Goal: Information Seeking & Learning: Compare options

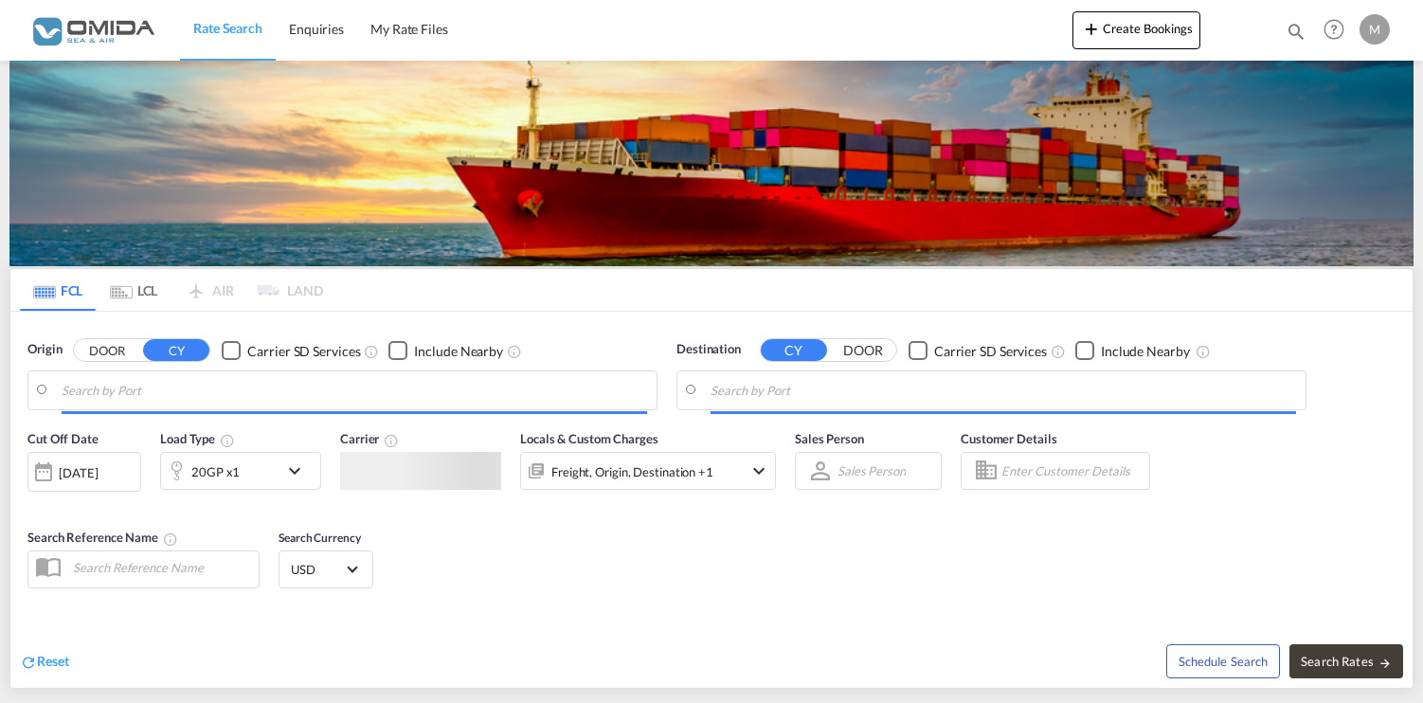
type input "Gdansk, PLGDN"
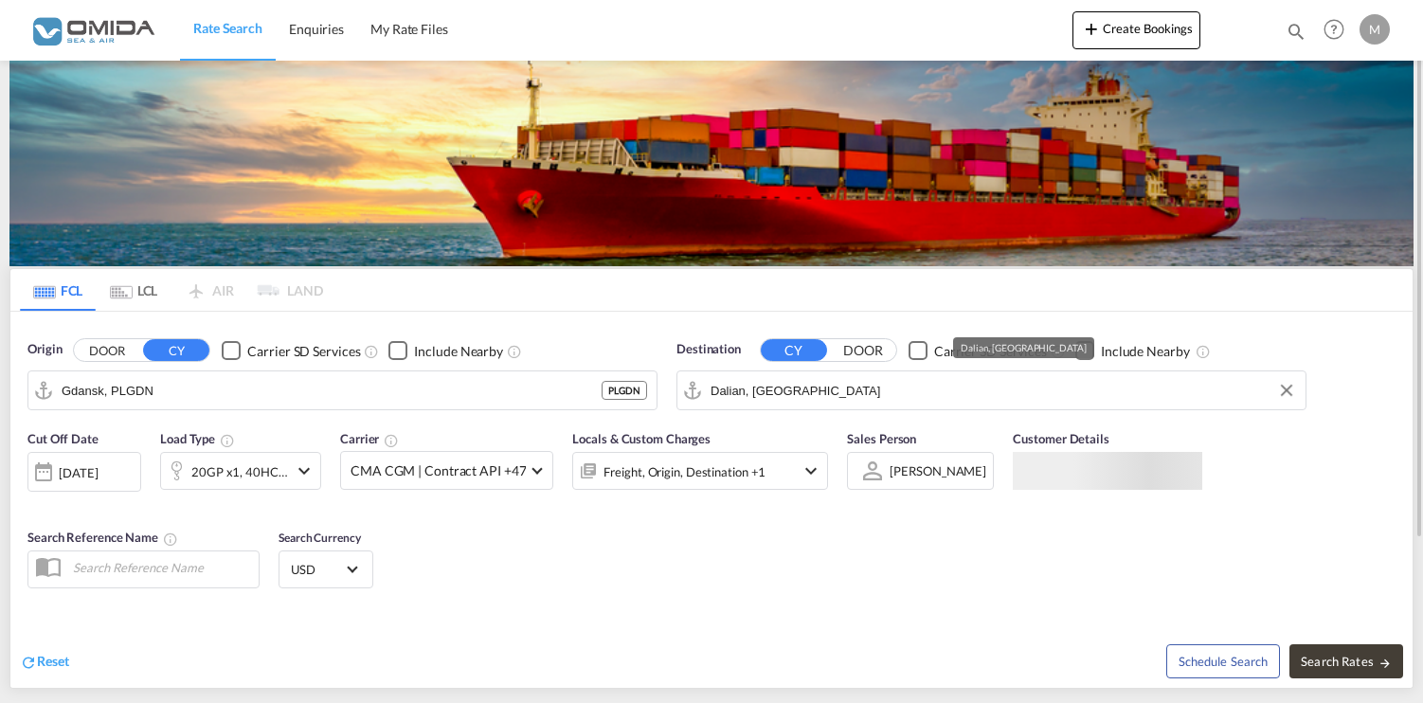
click at [826, 396] on input "Dalian, [GEOGRAPHIC_DATA]" at bounding box center [1003, 390] width 585 height 28
paste input "JOAQJ"
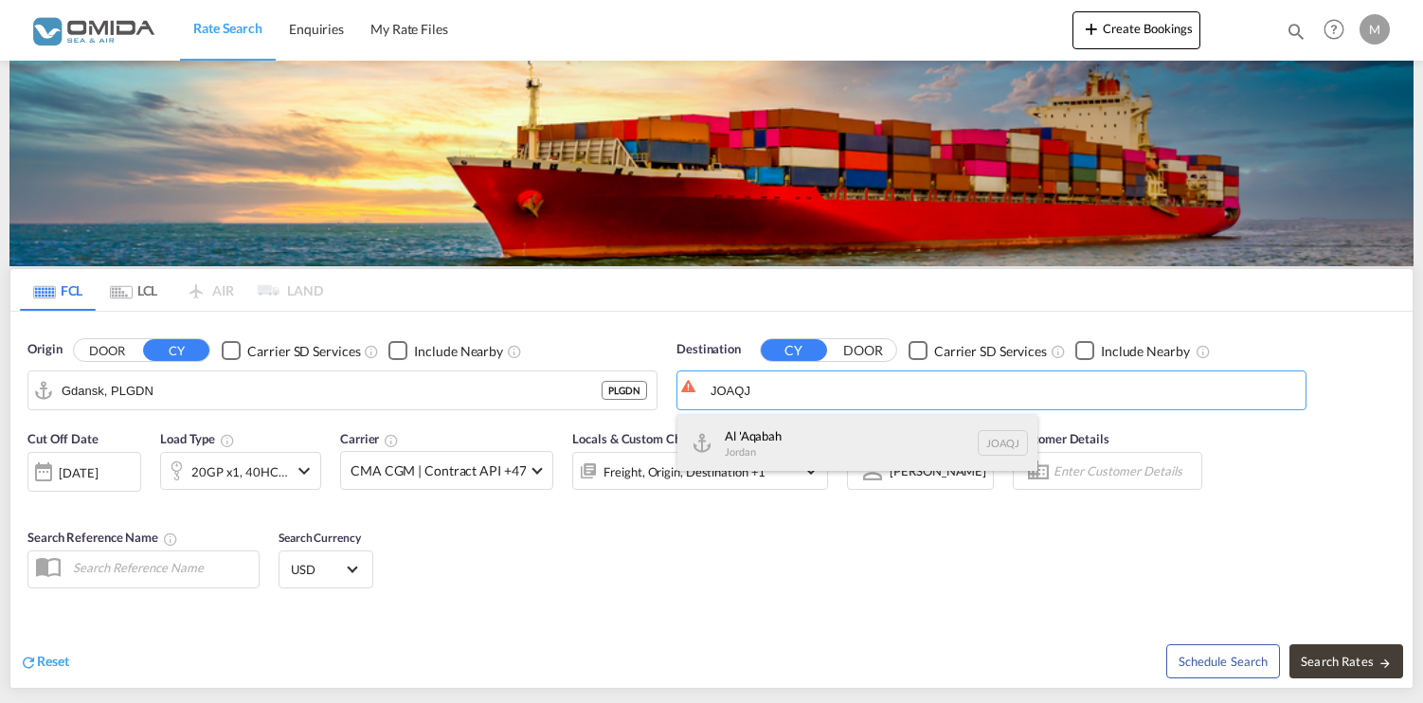
click at [838, 439] on div "Al 'Aqabah Jordan JOAQJ" at bounding box center [857, 442] width 360 height 57
type input "Al 'Aqabah, JOAQJ"
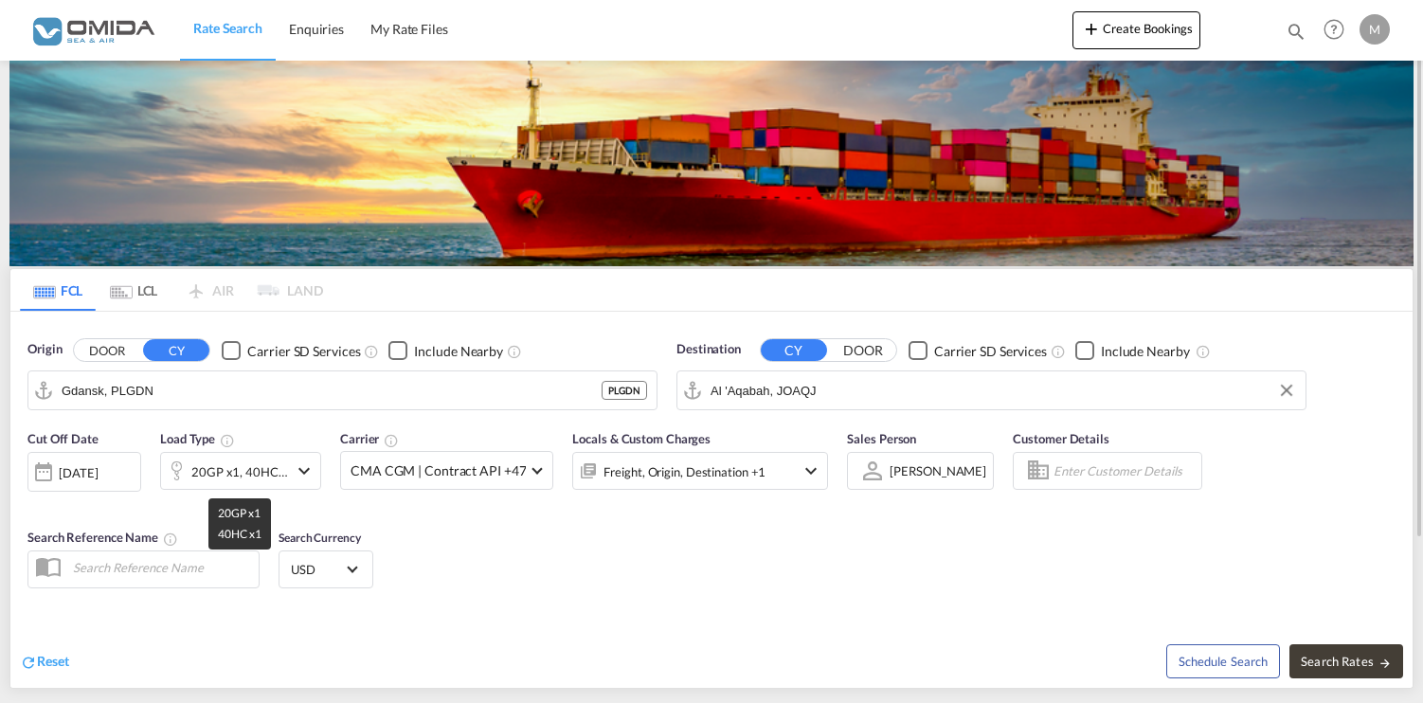
click at [268, 480] on div "20GP x1, 40HC x1" at bounding box center [239, 472] width 97 height 27
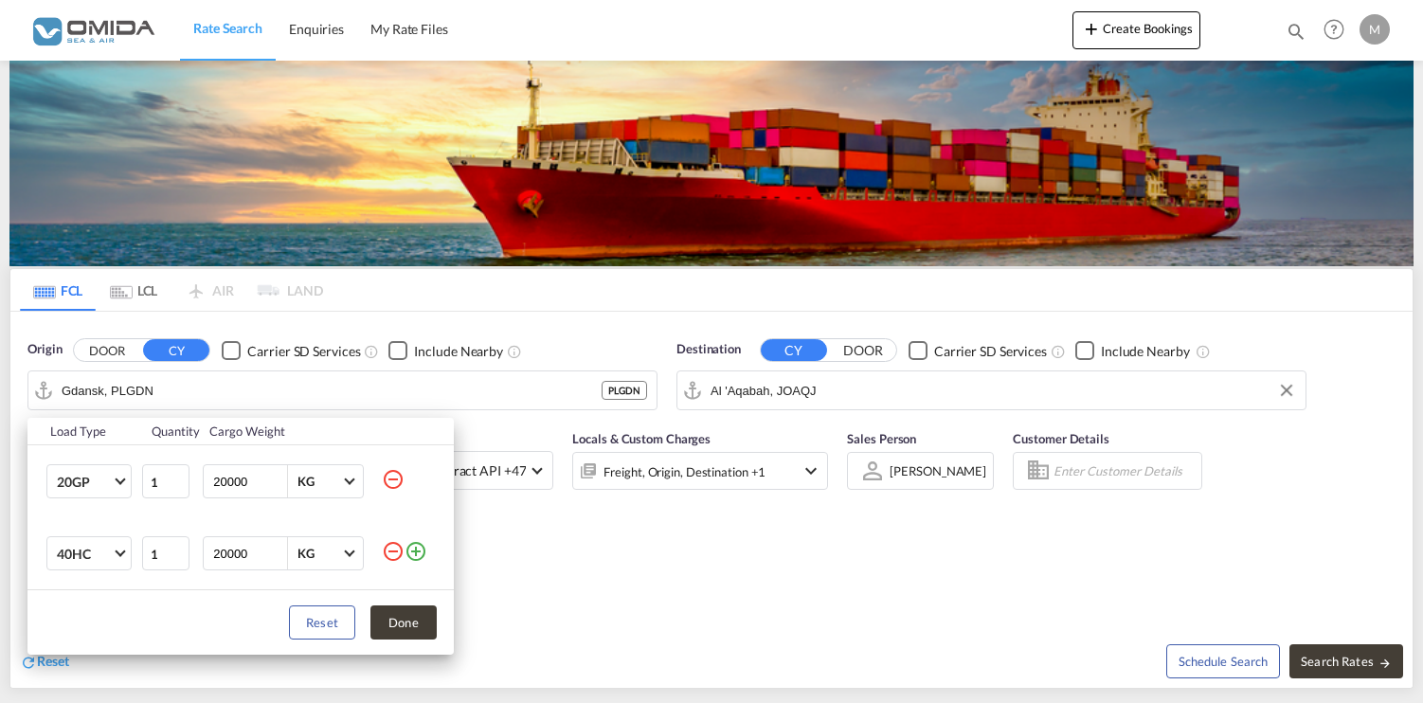
click at [389, 486] on md-icon "icon-minus-circle-outline" at bounding box center [393, 479] width 23 height 23
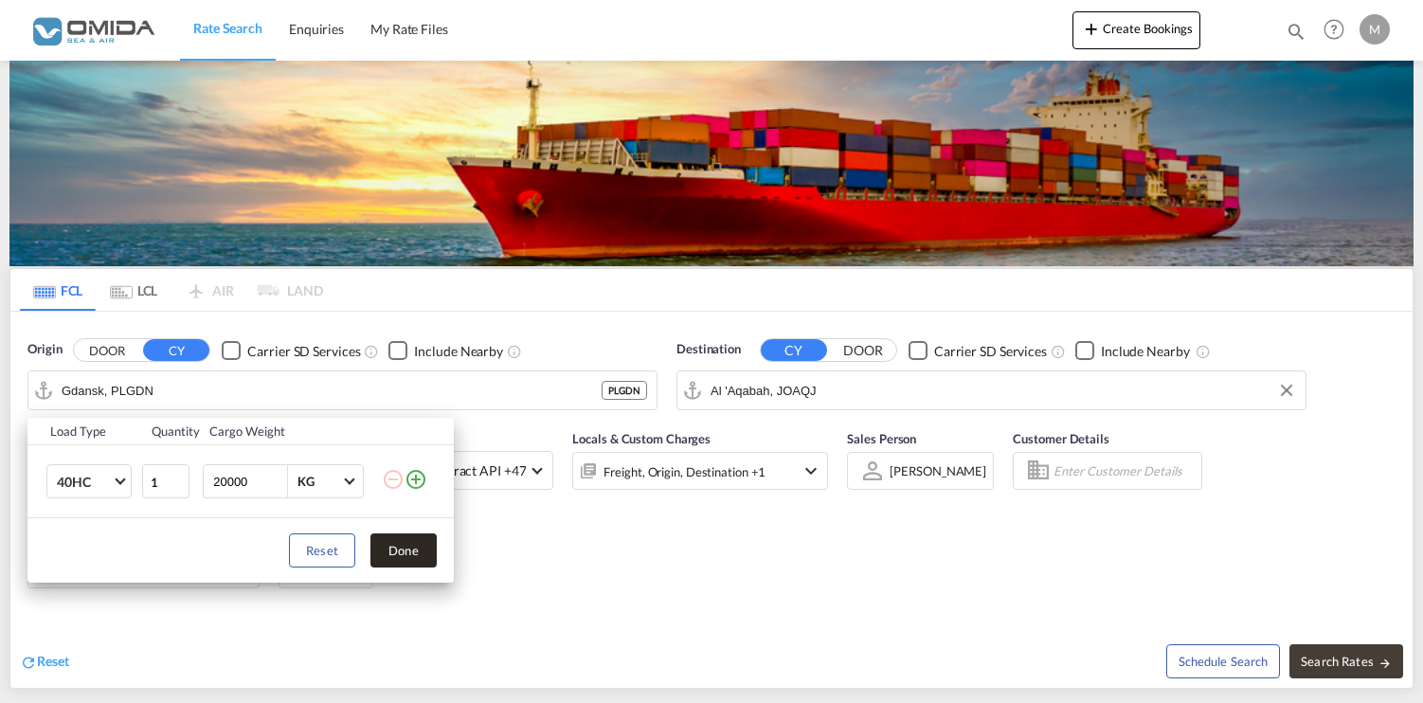
click at [412, 552] on button "Done" at bounding box center [403, 550] width 66 height 34
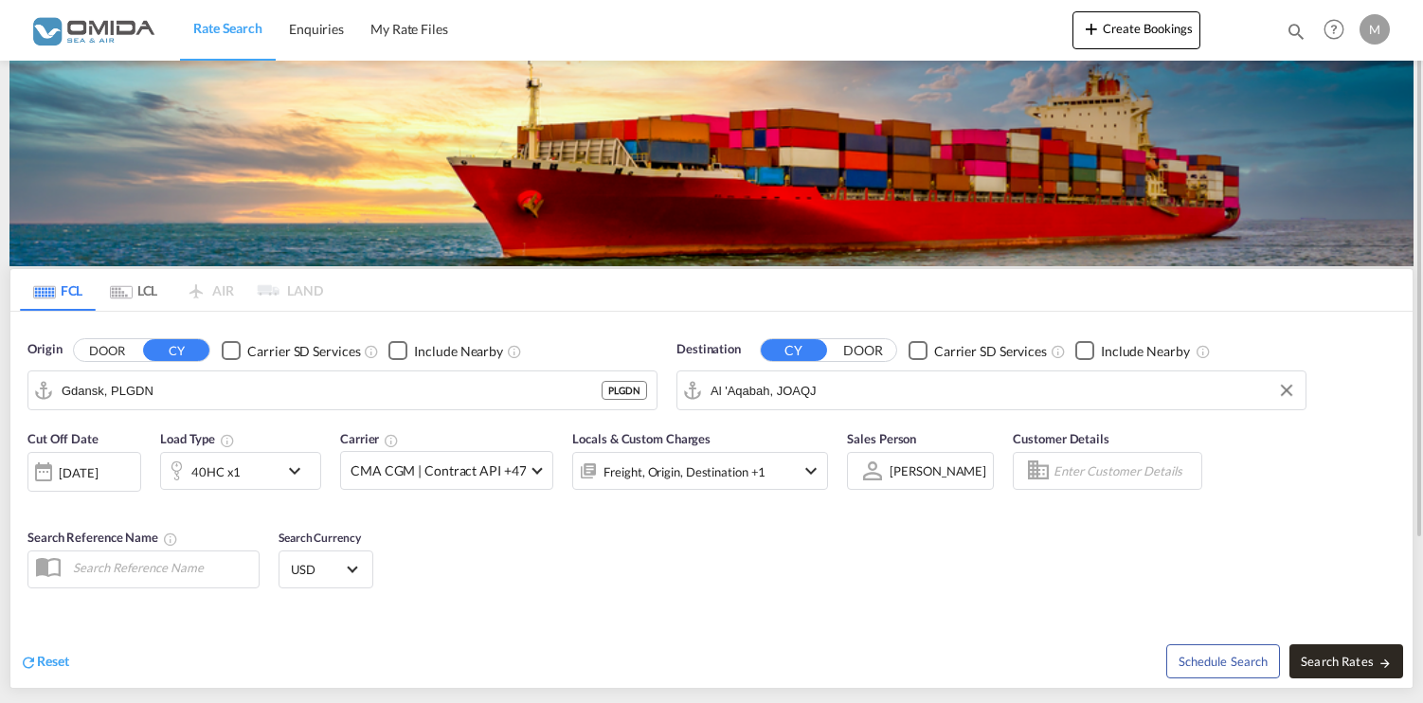
click at [1324, 659] on span "Search Rates" at bounding box center [1346, 661] width 91 height 15
type input "PLGDN to JOAQJ / [DATE]"
